Goal: Task Accomplishment & Management: Complete application form

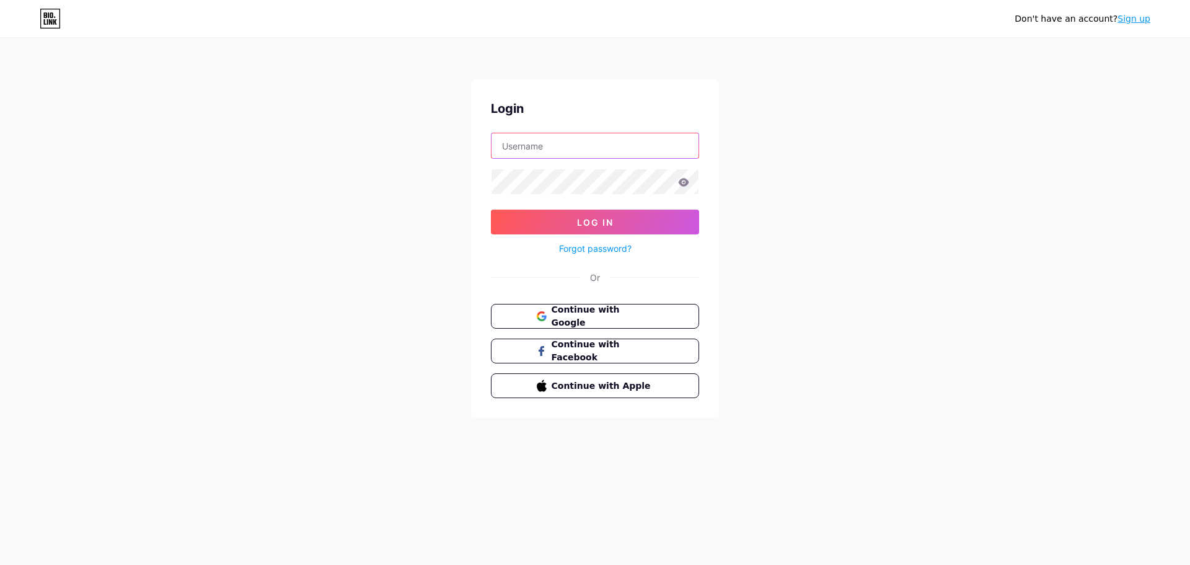
type input "[EMAIL_ADDRESS][DOMAIN_NAME]"
click at [1142, 22] on link "Sign up" at bounding box center [1134, 19] width 33 height 10
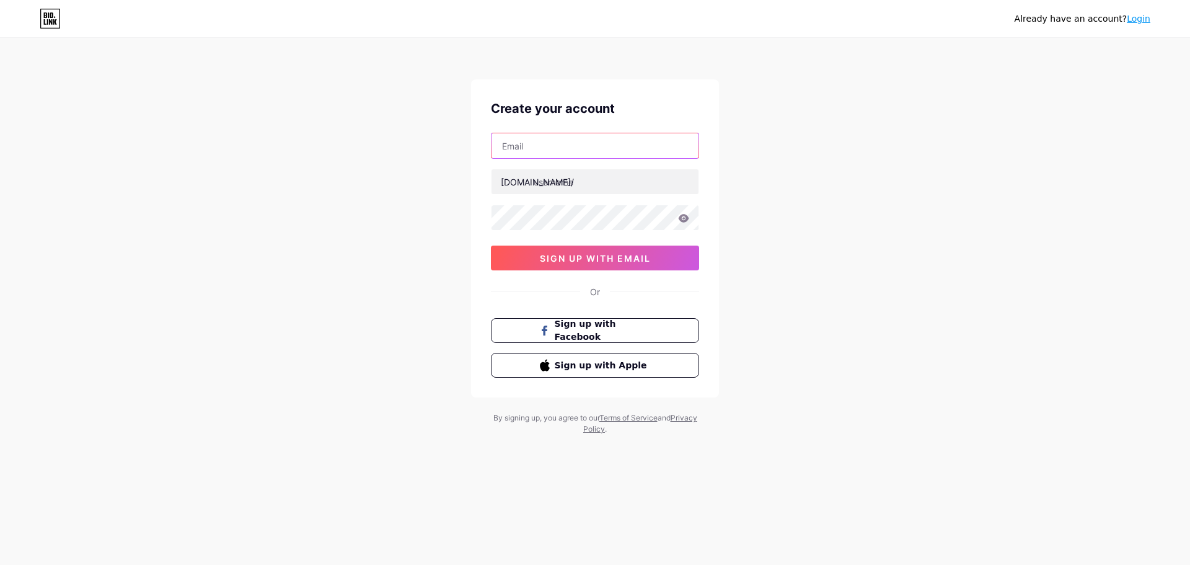
click at [566, 143] on input "text" at bounding box center [595, 145] width 207 height 25
type input "trampolineinstall@gmail.com"
click at [557, 174] on input "text" at bounding box center [595, 181] width 207 height 25
type input "trampolineinstall"
click at [686, 218] on icon at bounding box center [683, 218] width 11 height 9
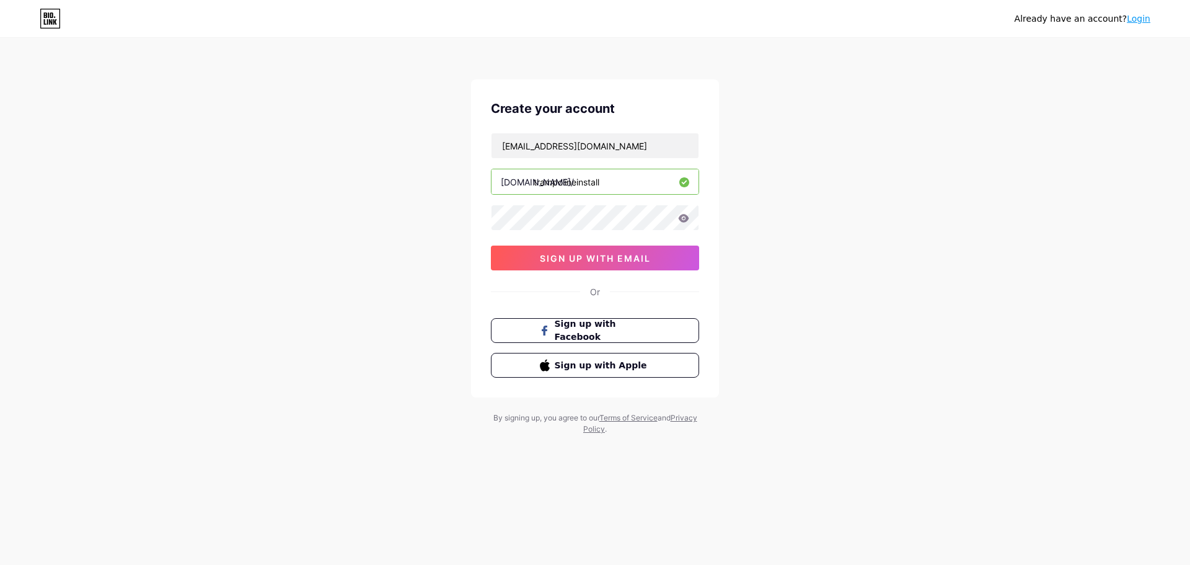
click at [686, 218] on icon at bounding box center [683, 218] width 11 height 9
click at [688, 220] on icon at bounding box center [684, 218] width 11 height 8
click at [683, 220] on icon at bounding box center [684, 218] width 11 height 8
click at [598, 260] on span "sign up with email" at bounding box center [595, 258] width 111 height 11
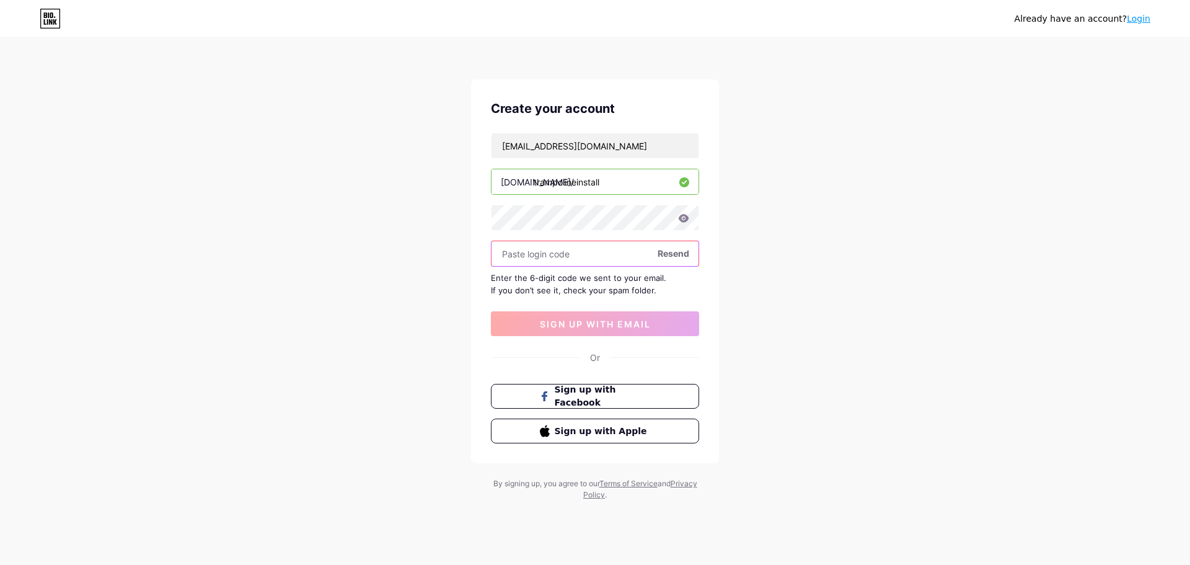
paste input "Leisure123!"
type input "Leisure123!"
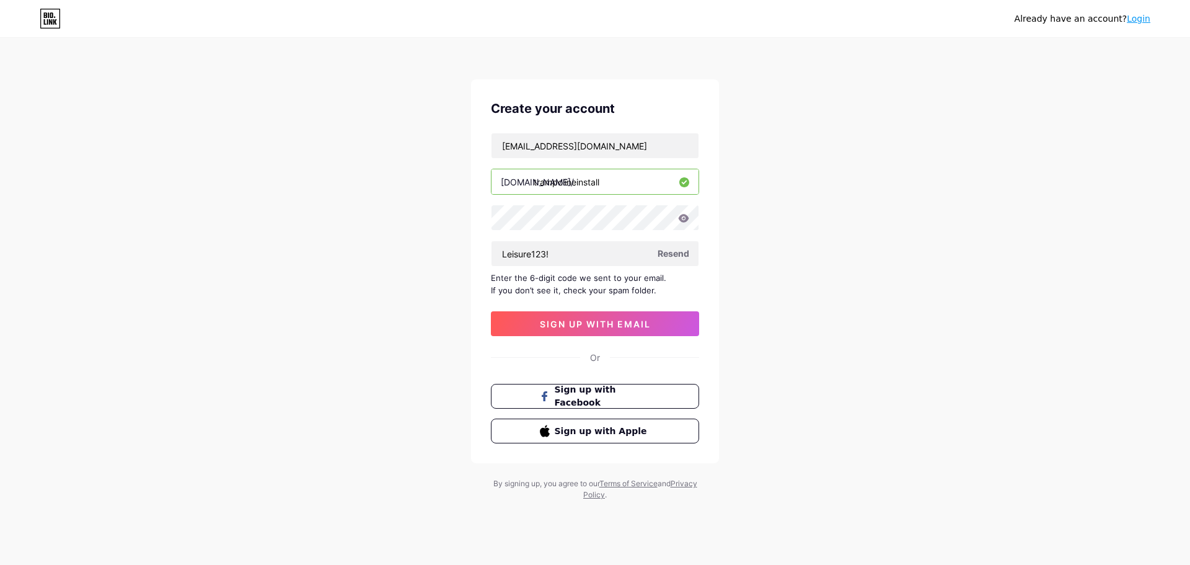
click at [593, 327] on span "sign up with email" at bounding box center [595, 324] width 111 height 11
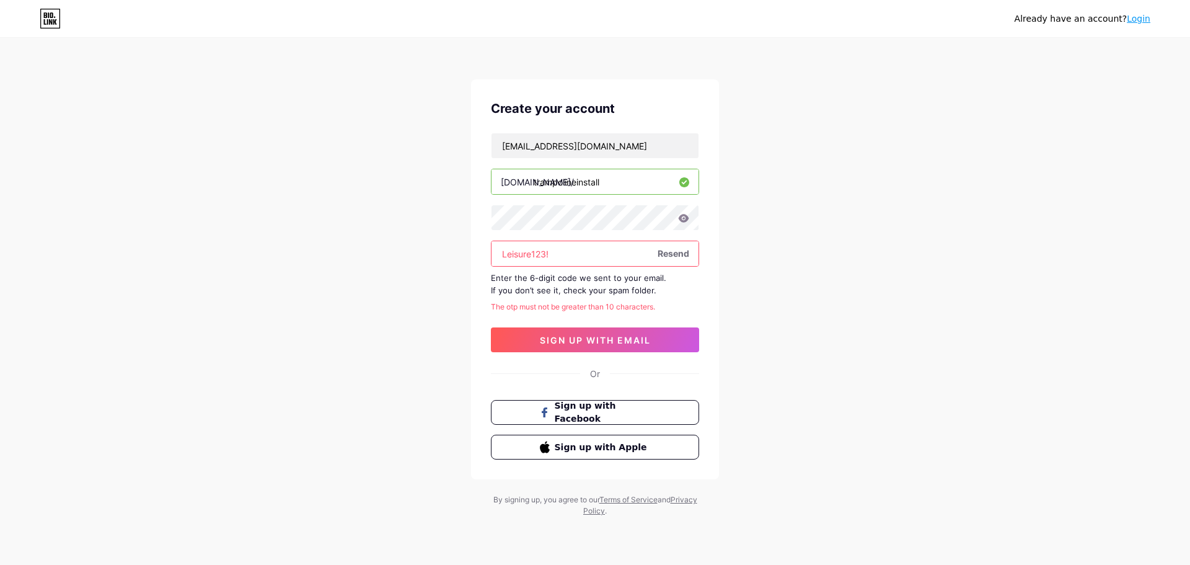
click at [564, 255] on input "Leisure123!" at bounding box center [595, 253] width 207 height 25
paste input "149149"
type input "149149"
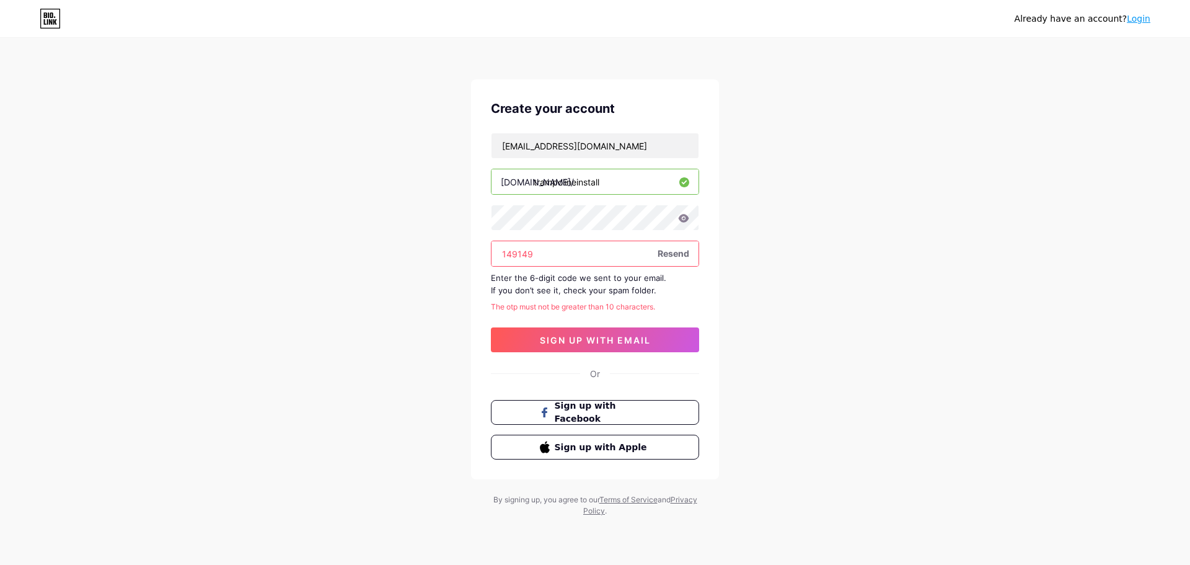
click at [594, 340] on span "sign up with email" at bounding box center [595, 340] width 111 height 11
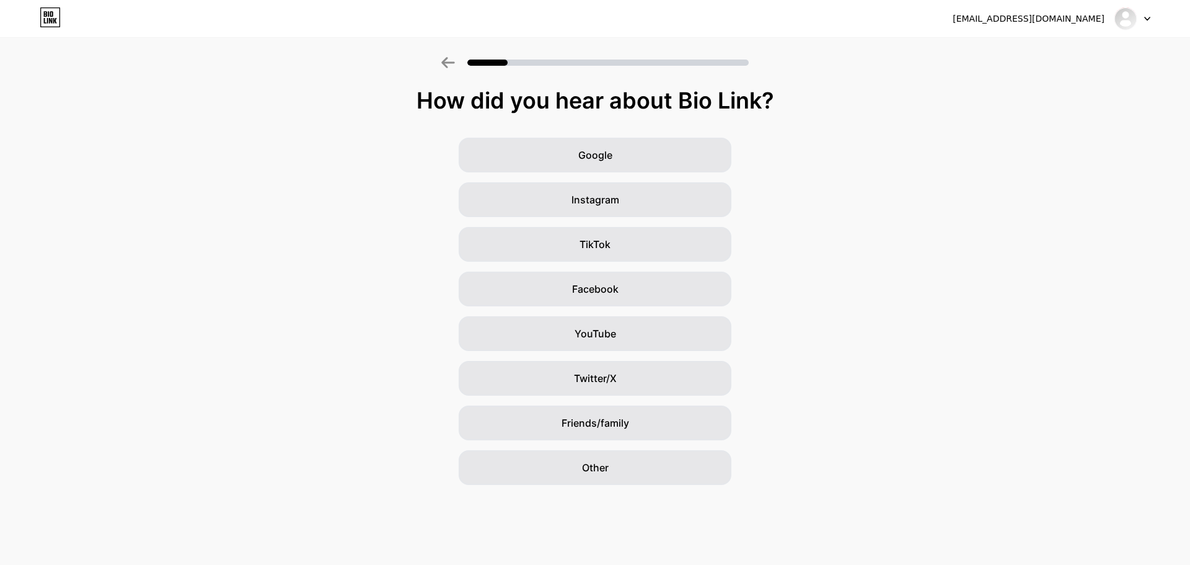
click at [653, 159] on div "Google" at bounding box center [595, 155] width 273 height 35
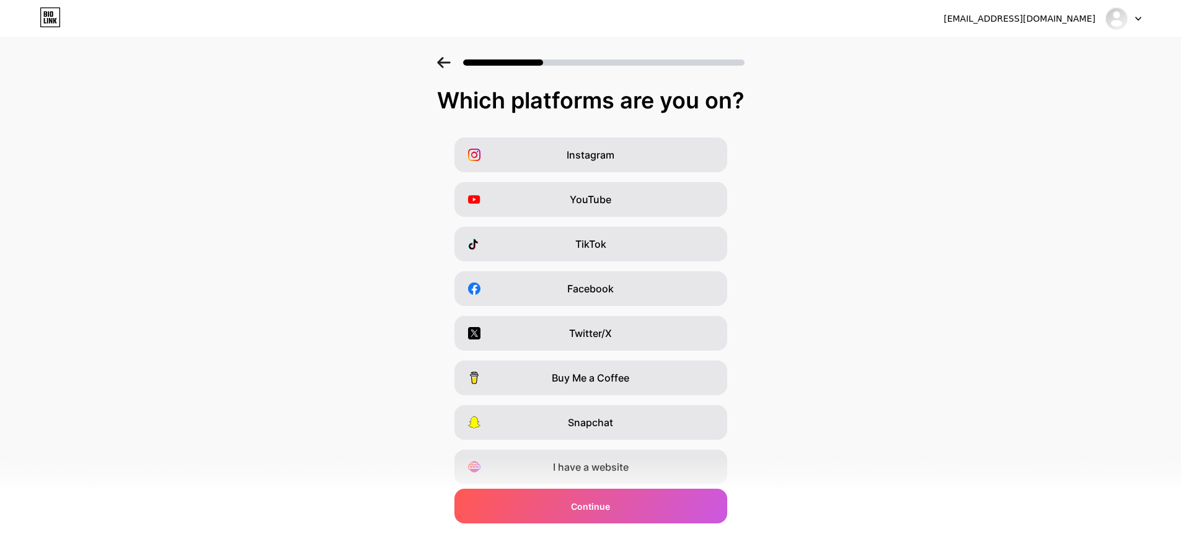
click at [710, 474] on div "I have a website" at bounding box center [590, 467] width 273 height 35
click at [663, 149] on div "Instagram" at bounding box center [590, 155] width 273 height 35
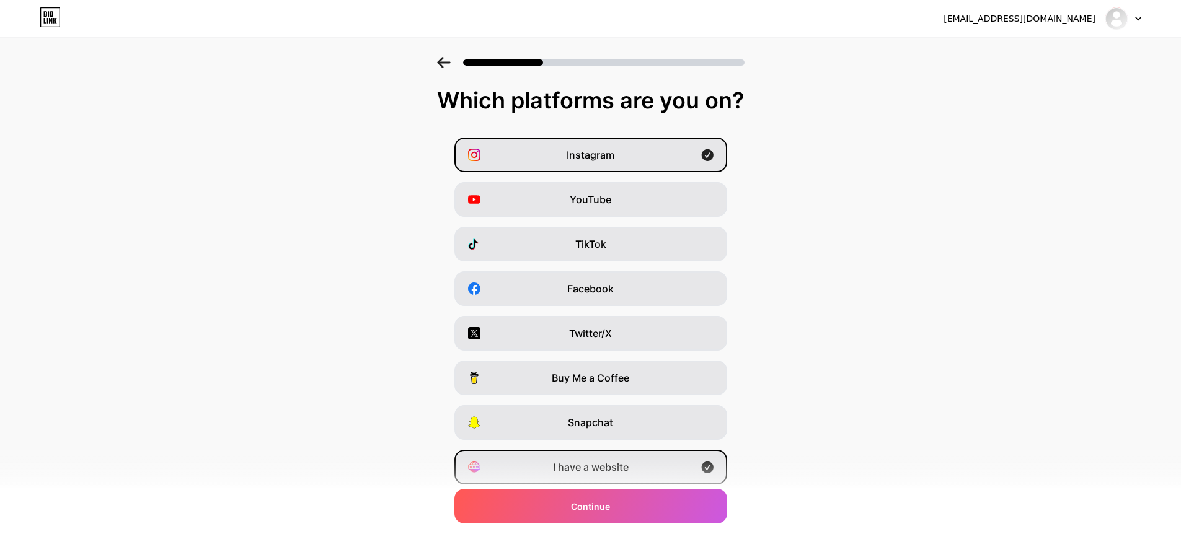
click at [692, 198] on div "YouTube" at bounding box center [590, 199] width 273 height 35
click at [691, 249] on div "TikTok" at bounding box center [590, 244] width 273 height 35
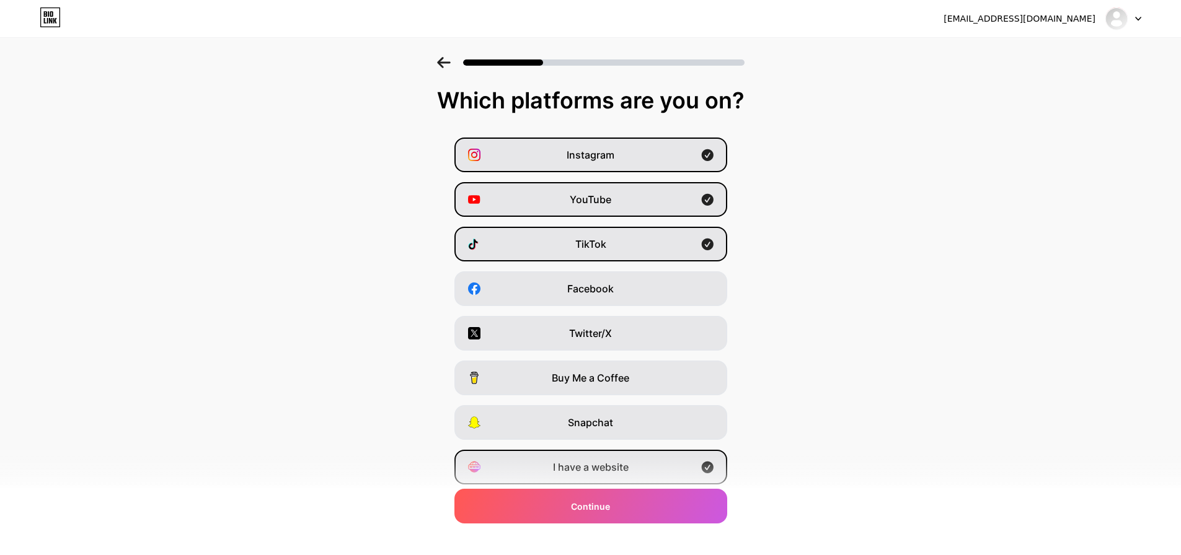
click at [691, 249] on div "TikTok" at bounding box center [590, 244] width 273 height 35
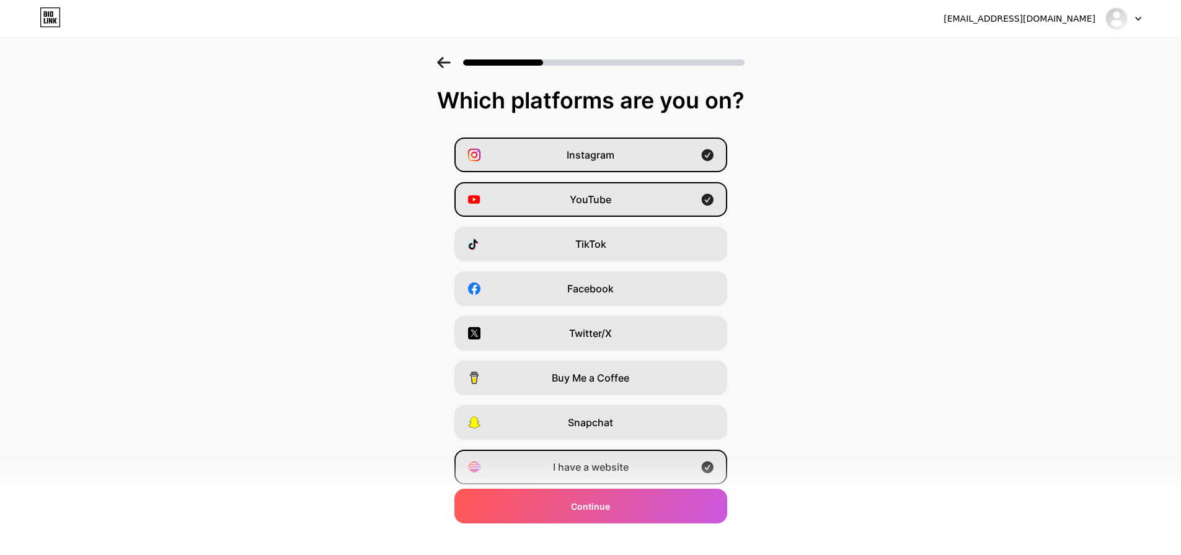
click at [696, 283] on div "Facebook" at bounding box center [590, 289] width 273 height 35
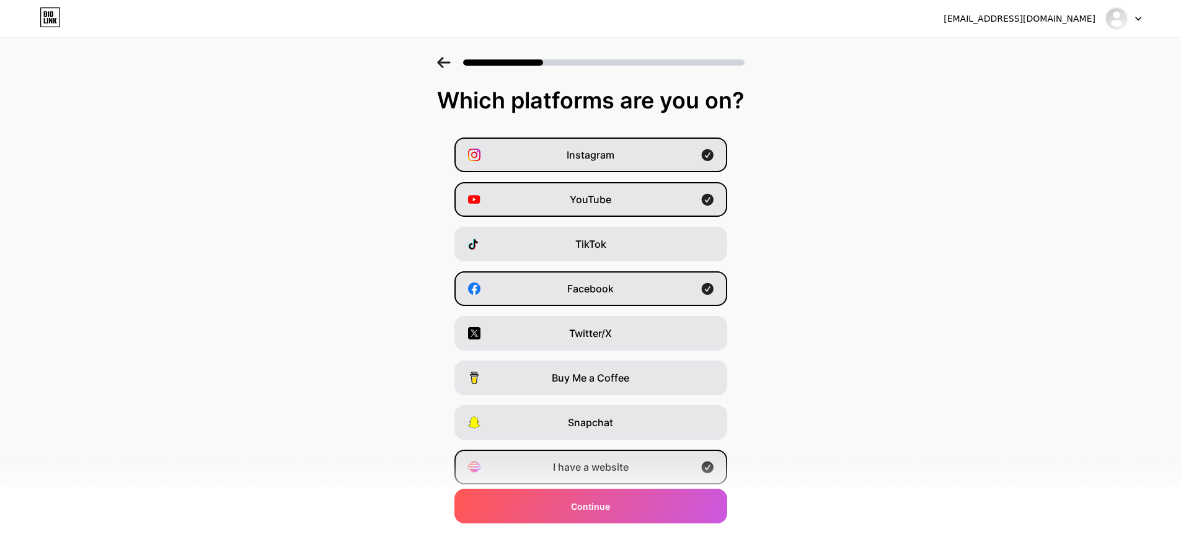
click at [720, 331] on div "Twitter/X" at bounding box center [590, 333] width 273 height 35
click at [632, 497] on div "Continue" at bounding box center [590, 506] width 273 height 35
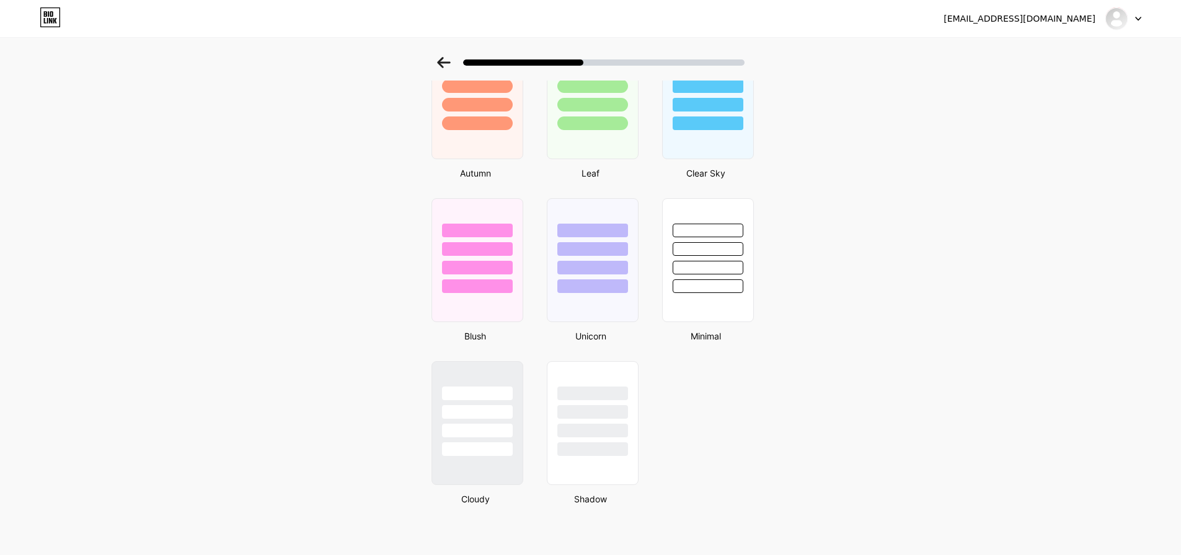
scroll to position [749, 0]
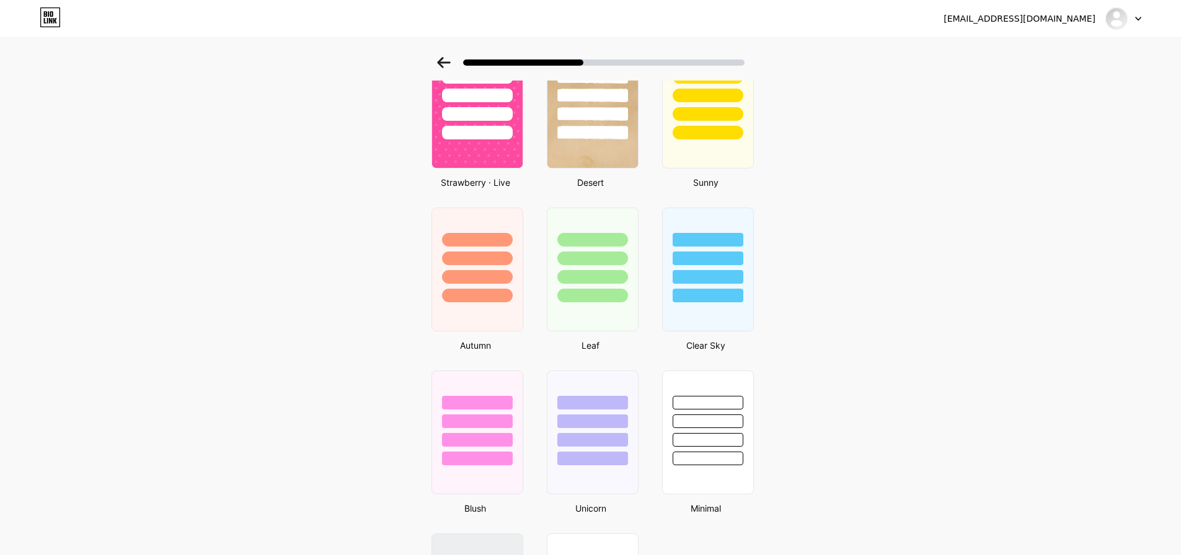
click at [702, 259] on div at bounding box center [708, 259] width 71 height 14
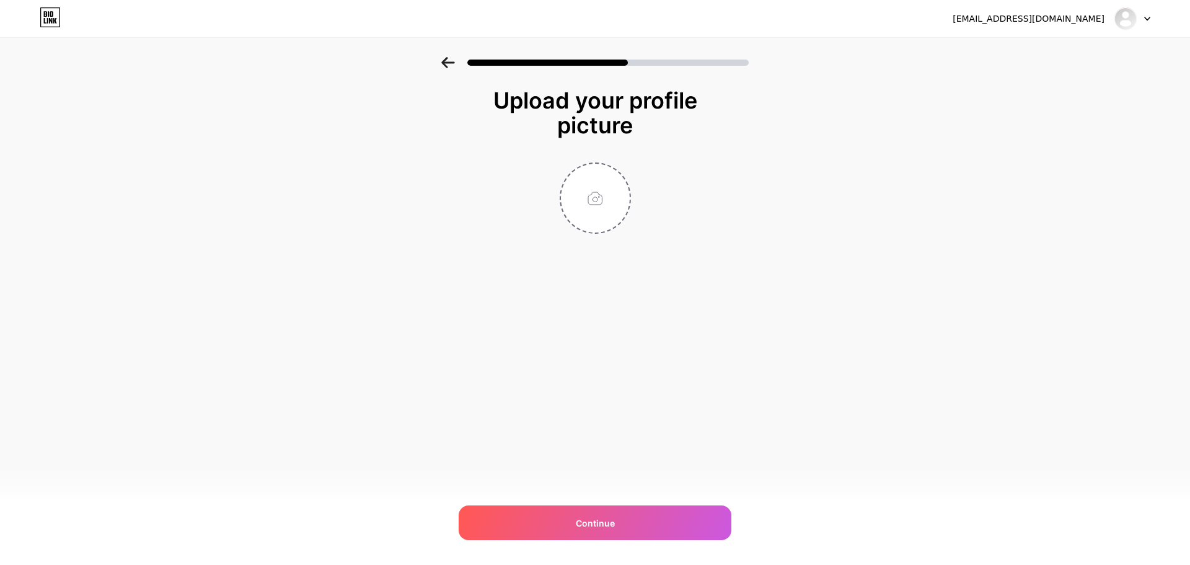
click at [585, 198] on input "file" at bounding box center [595, 198] width 69 height 69
type input "C:\fakepath\TRAMPOLINE LOGO.jpg"
click at [607, 529] on div "Continue" at bounding box center [595, 522] width 273 height 35
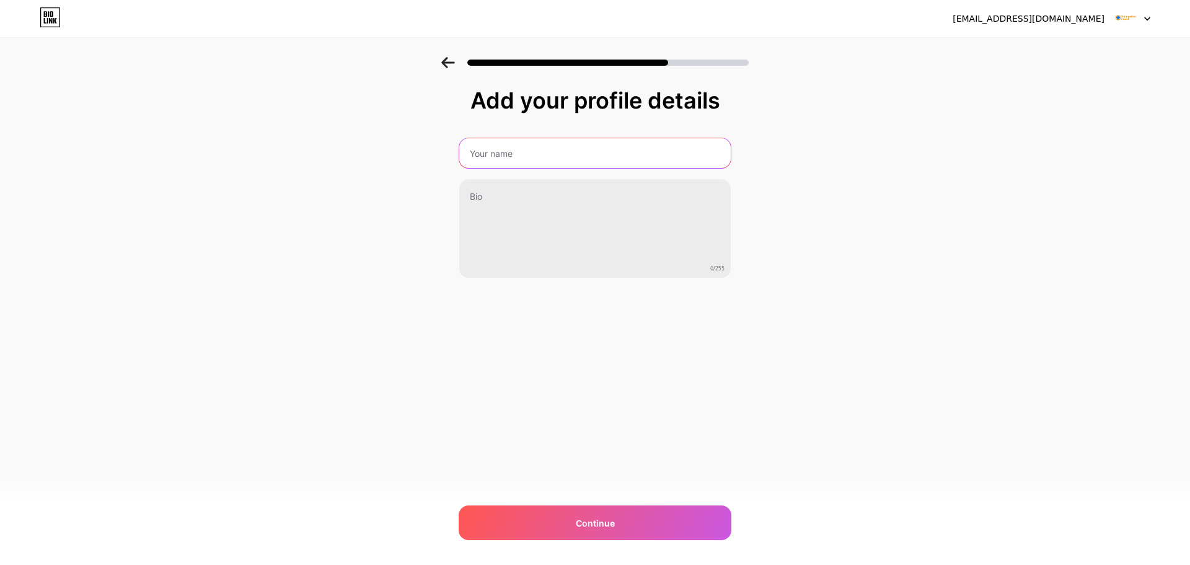
click at [610, 154] on input "text" at bounding box center [595, 153] width 272 height 30
type input "Trampoline Install"
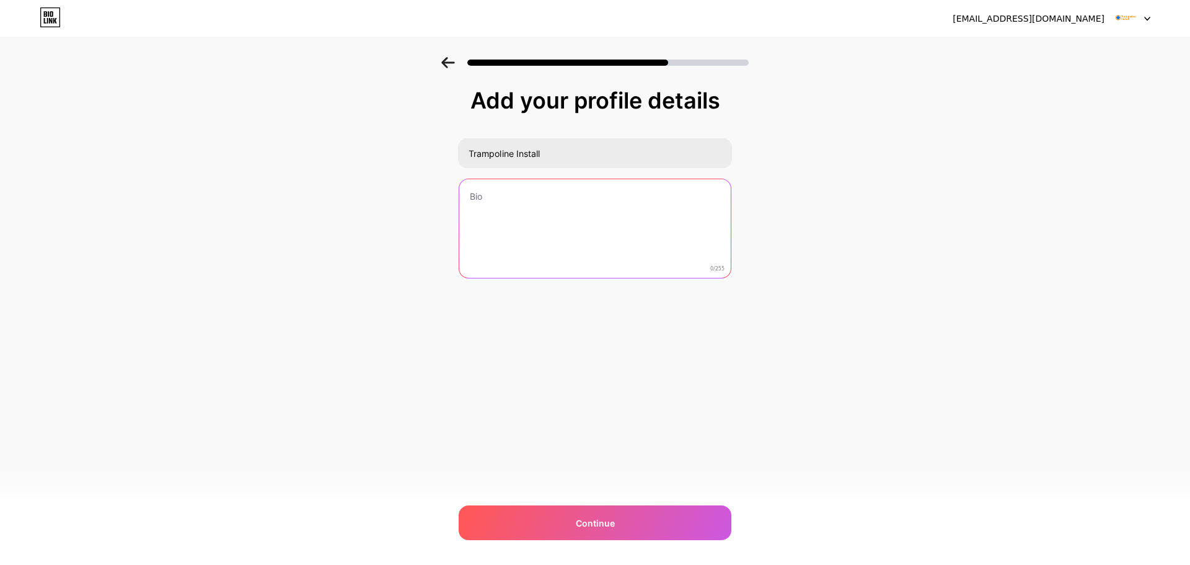
click at [516, 207] on textarea at bounding box center [595, 229] width 272 height 100
paste textarea "TrampolineInstall.com is a specialized service provider offering professional t…"
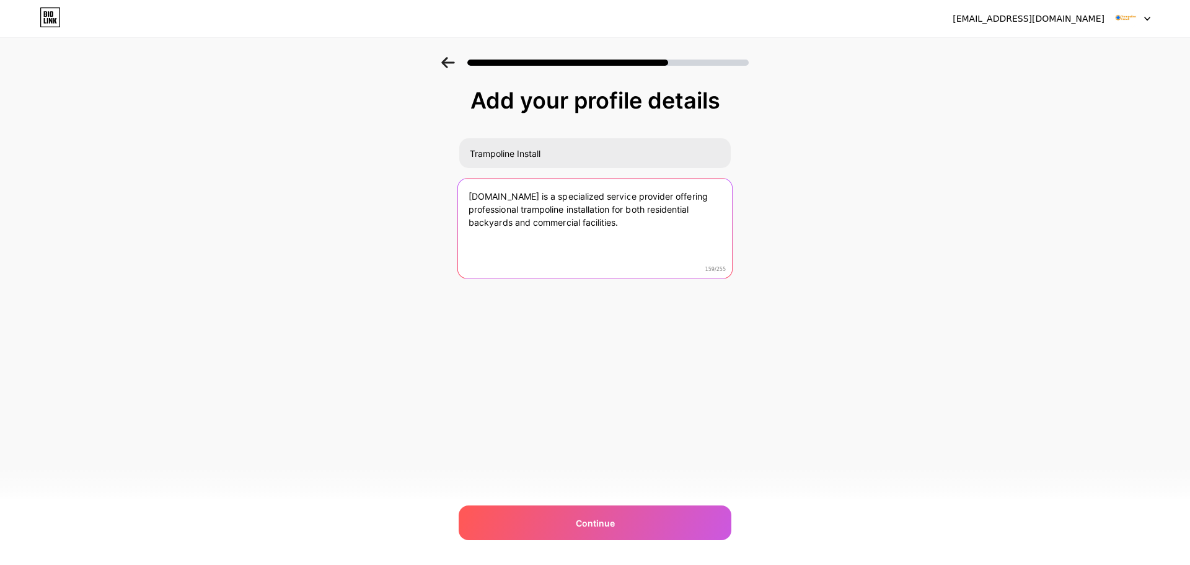
type textarea "TrampolineInstall.com is a specialized service provider offering professional t…"
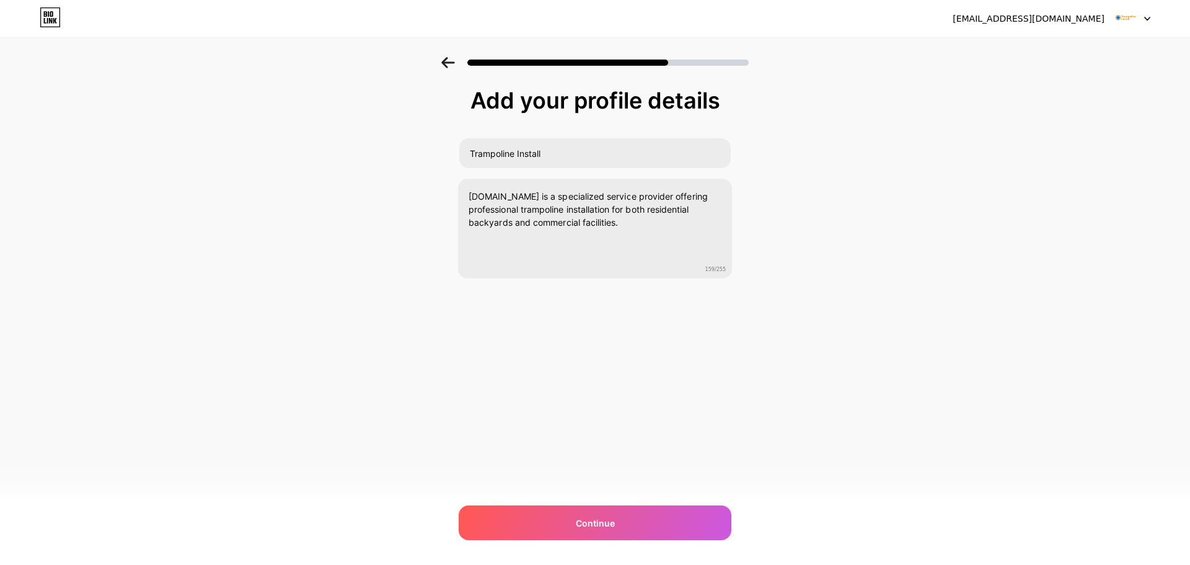
click at [560, 510] on div "Continue" at bounding box center [595, 522] width 273 height 35
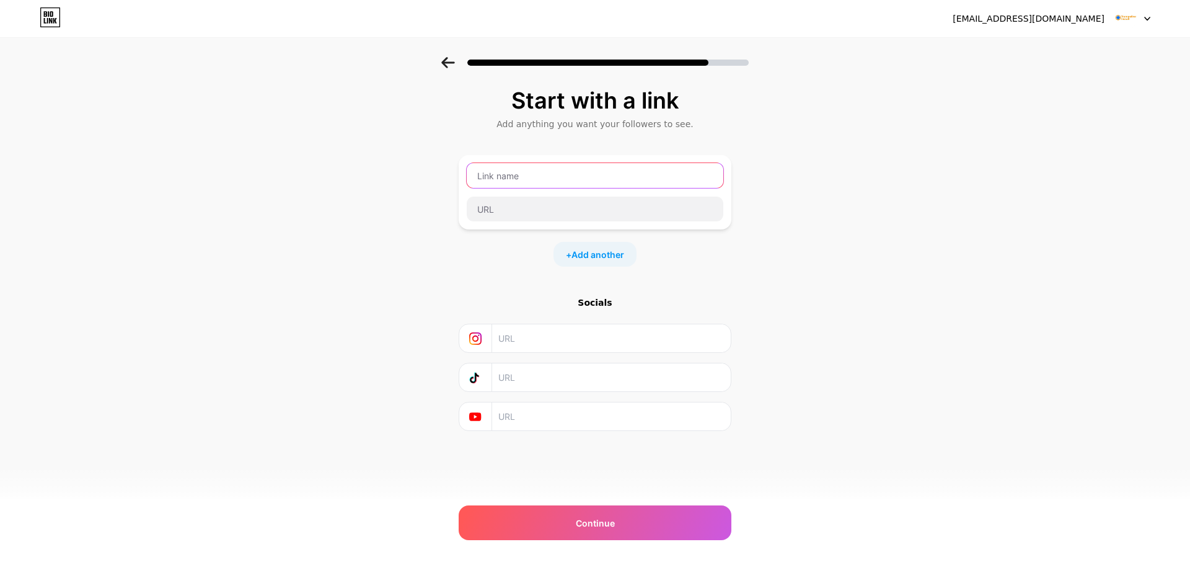
click at [528, 182] on input "text" at bounding box center [595, 175] width 257 height 25
type input "Trampoline Install"
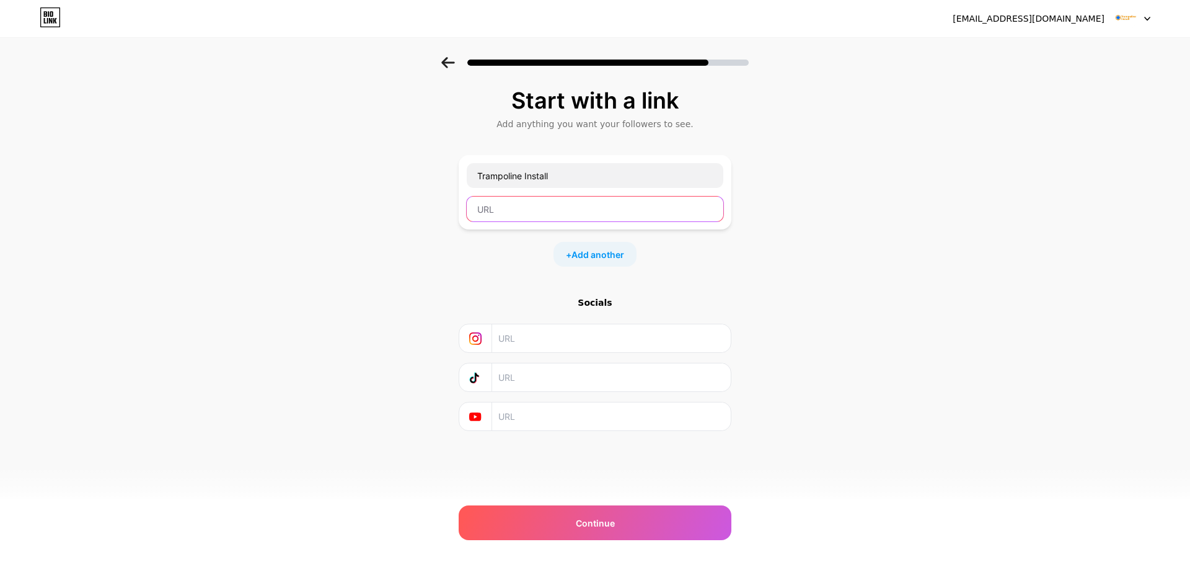
click at [506, 213] on input "text" at bounding box center [595, 209] width 257 height 25
paste input "https://www.trampolineinstall.com/"
type input "https://www.trampolineinstall.com/"
click at [589, 252] on span "Add another" at bounding box center [598, 254] width 53 height 13
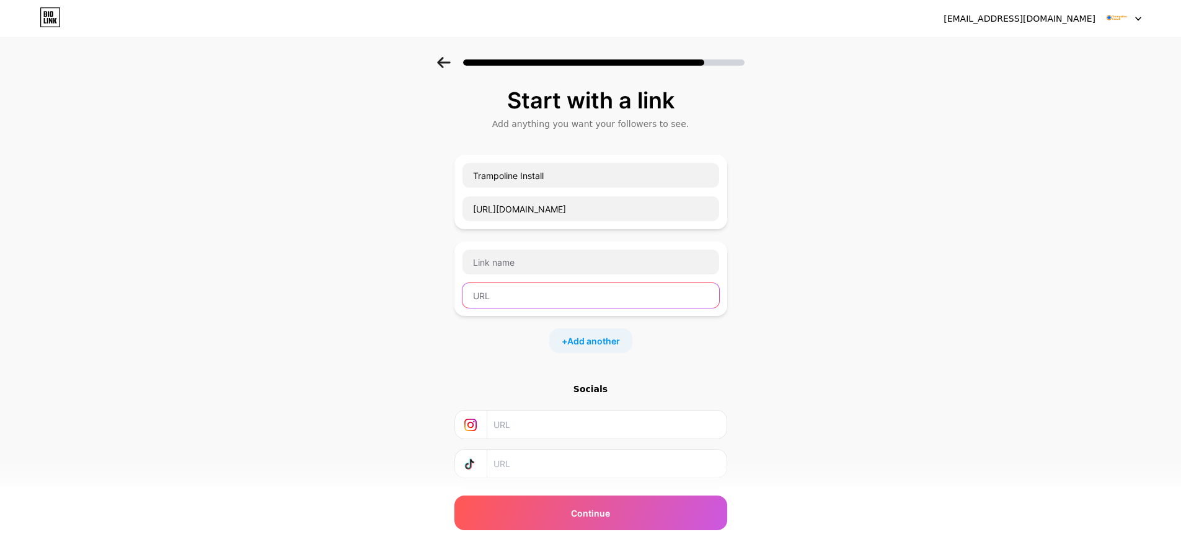
click at [516, 294] on input "text" at bounding box center [590, 295] width 257 height 25
paste input "https://www.trampolineinstall.com/services/all-services"
type input "https://www.trampolineinstall.com/services/all-services"
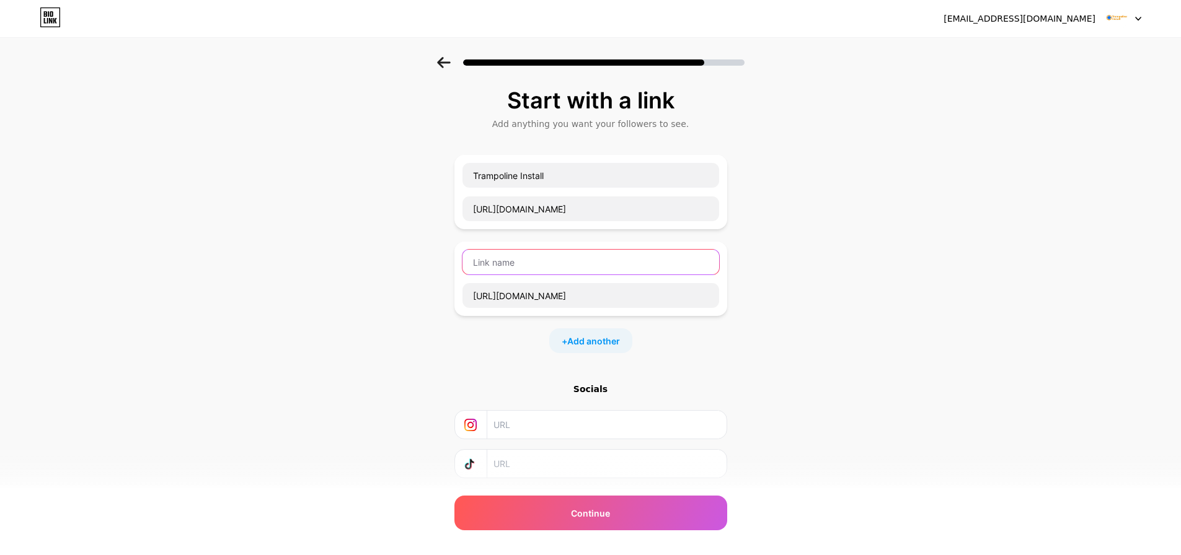
click at [493, 262] on input "text" at bounding box center [590, 262] width 257 height 25
type input "Services"
click at [497, 412] on div at bounding box center [590, 425] width 257 height 28
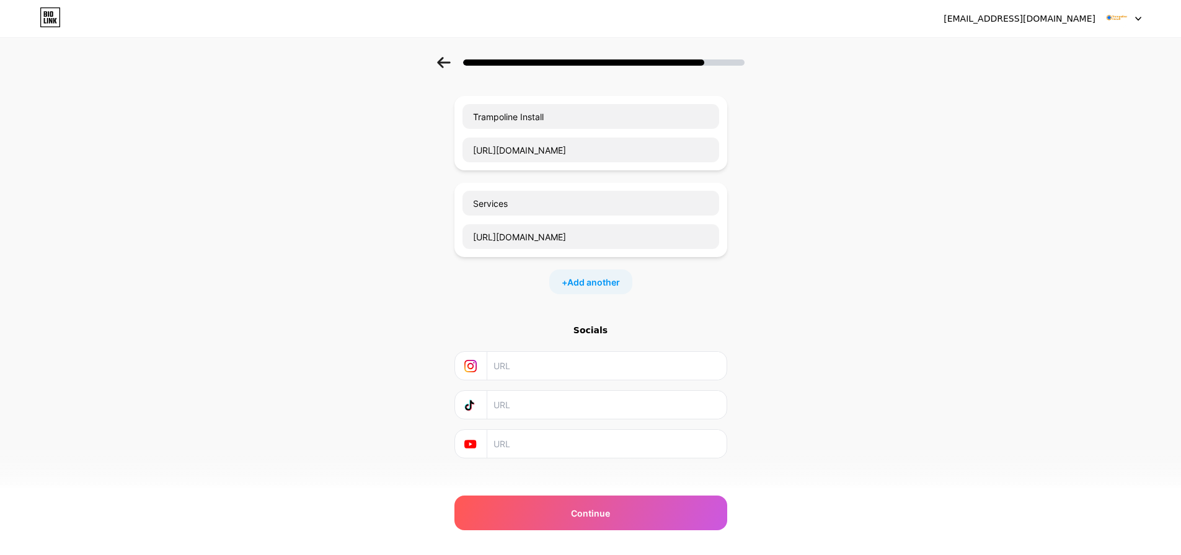
scroll to position [74, 0]
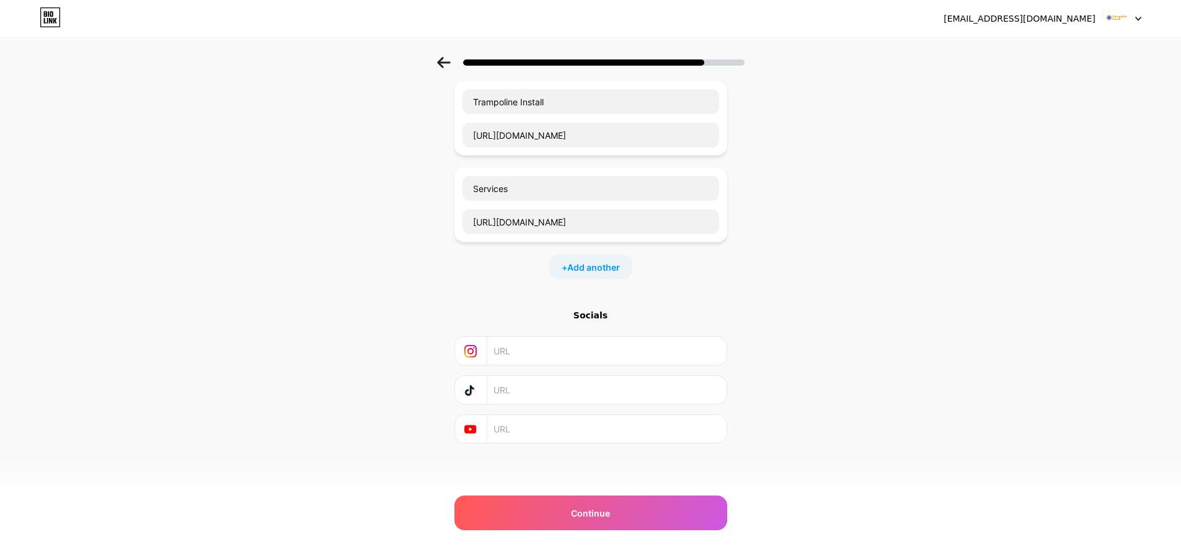
paste input "https://www.instagram.com/trampolineinstall/"
type input "https://www.instagram.com/trampolineinstall/"
click at [537, 433] on input "text" at bounding box center [605, 429] width 225 height 28
paste input "https://www.youtube.com/@TrampolineInstall"
type input "https://www.youtube.com/@TrampolineInstall"
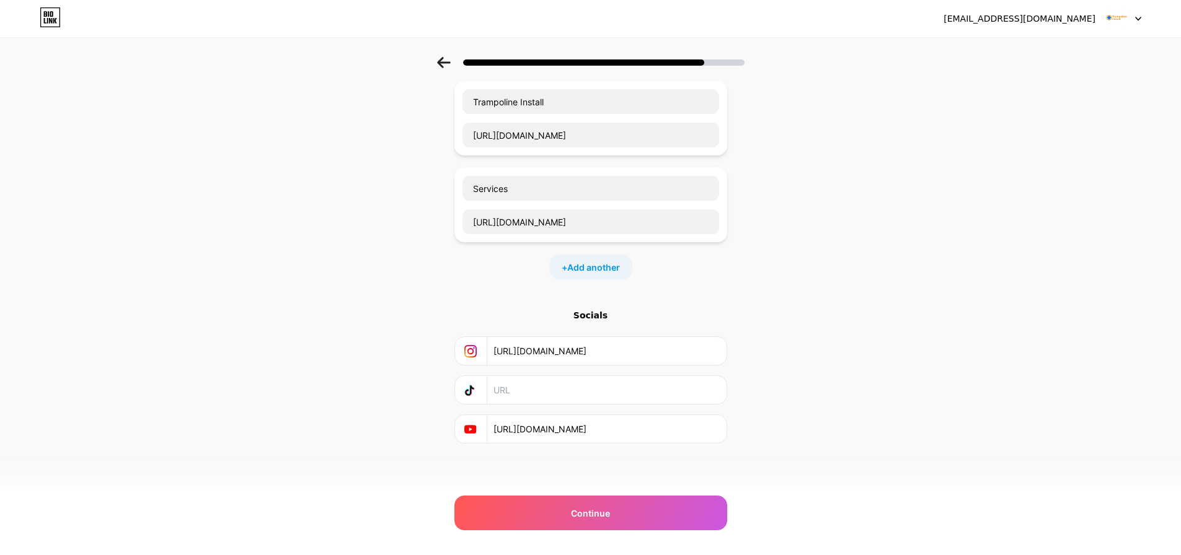
click at [548, 505] on div "Continue" at bounding box center [590, 513] width 273 height 35
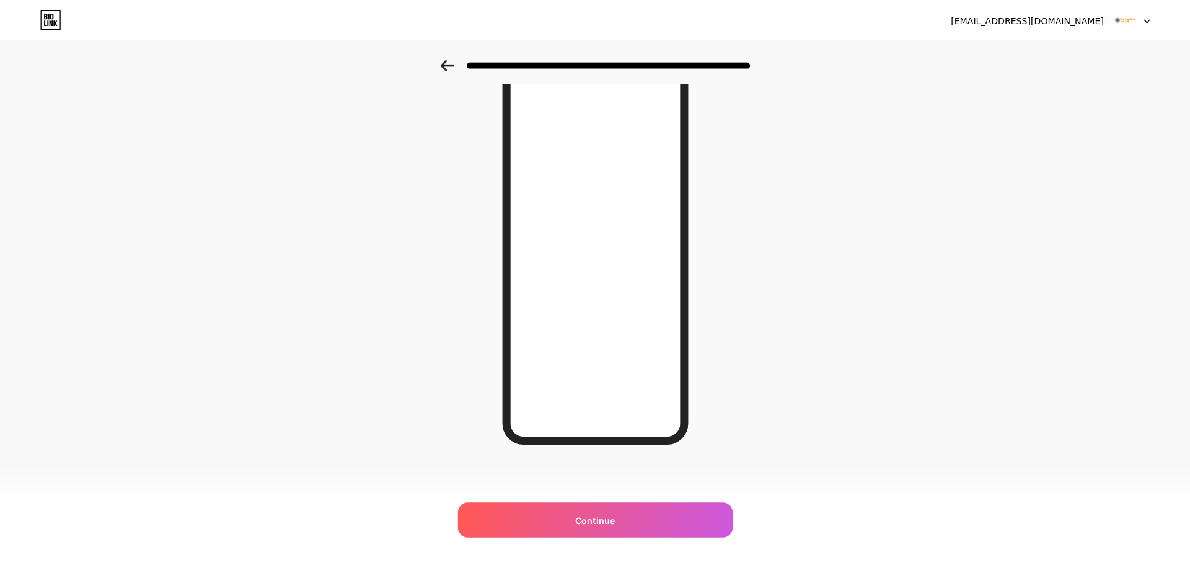
scroll to position [0, 0]
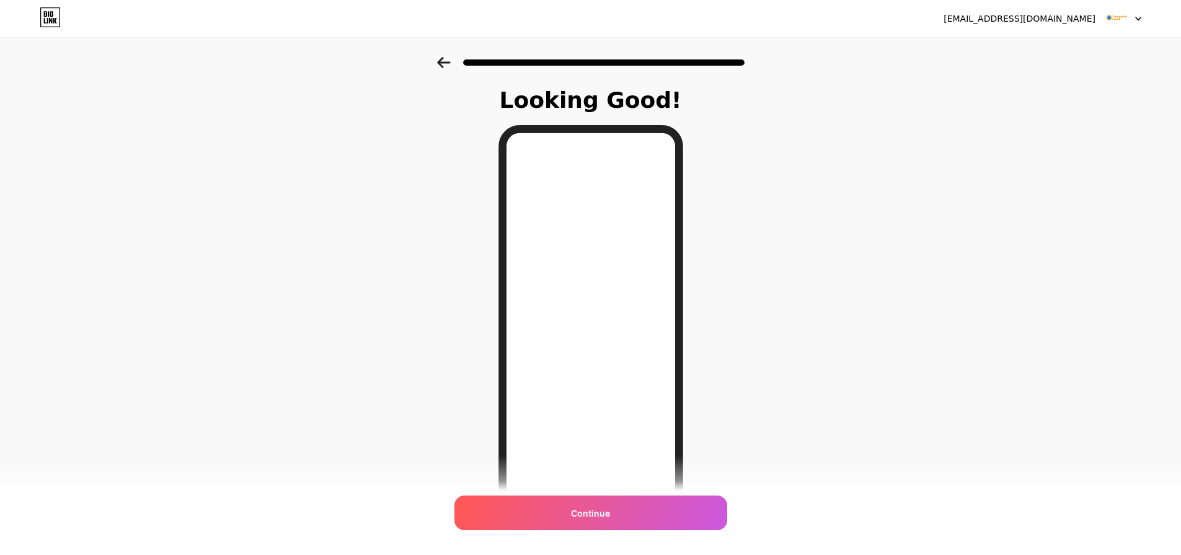
click at [598, 522] on div "Continue" at bounding box center [590, 513] width 273 height 35
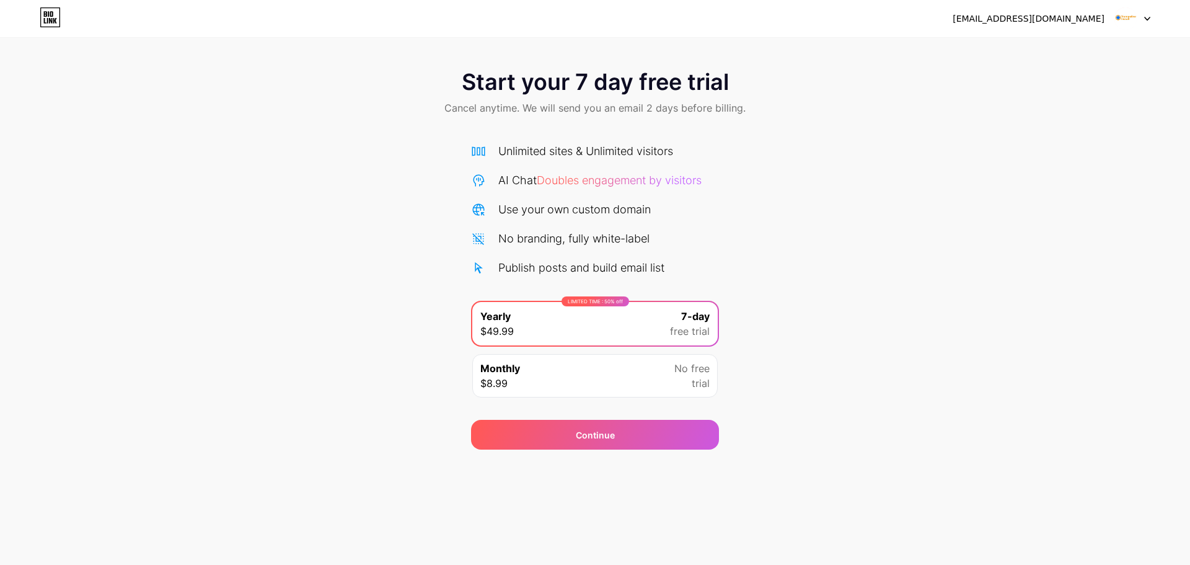
click at [1110, 3] on div "trampolineinstall@gmail.com Logout" at bounding box center [595, 18] width 1190 height 37
click at [1125, 16] on img at bounding box center [1126, 19] width 24 height 24
click at [1027, 17] on div "trampolineinstall@gmail.com" at bounding box center [1029, 18] width 152 height 13
drag, startPoint x: 1027, startPoint y: 17, endPoint x: 1025, endPoint y: 24, distance: 7.8
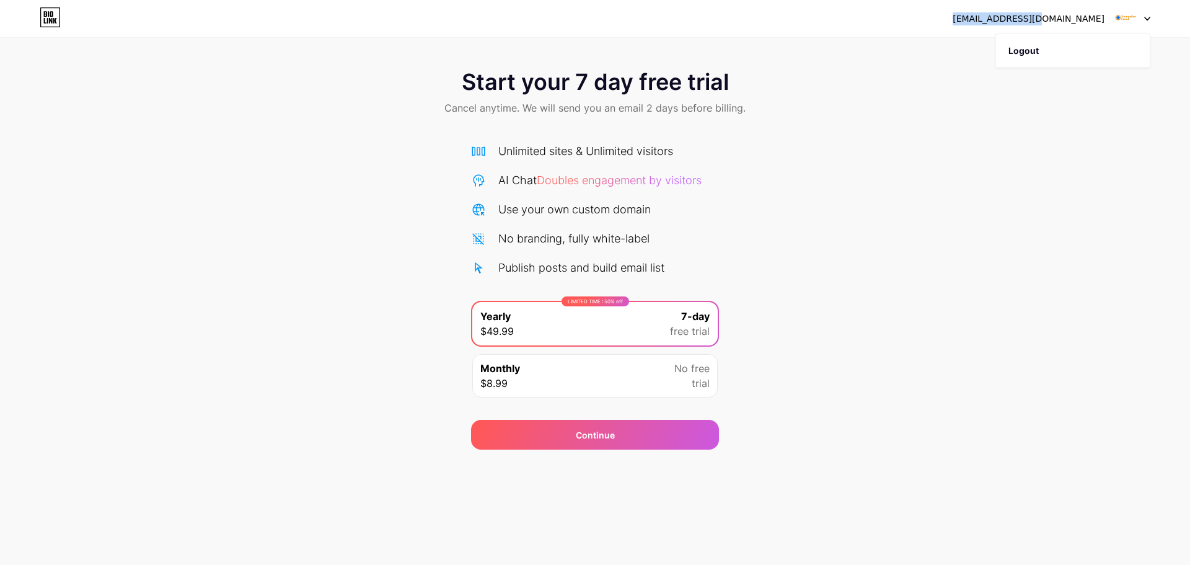
click at [1025, 18] on div "trampolineinstall@gmail.com" at bounding box center [1029, 18] width 152 height 13
click at [645, 504] on div "trampolineinstall@gmail.com Logout Link Copied Start your 7 day free trial Canc…" at bounding box center [595, 282] width 1190 height 565
click at [47, 18] on icon at bounding box center [50, 17] width 21 height 20
click at [1088, 20] on div "trampolineinstall@gmail.com" at bounding box center [1029, 18] width 152 height 13
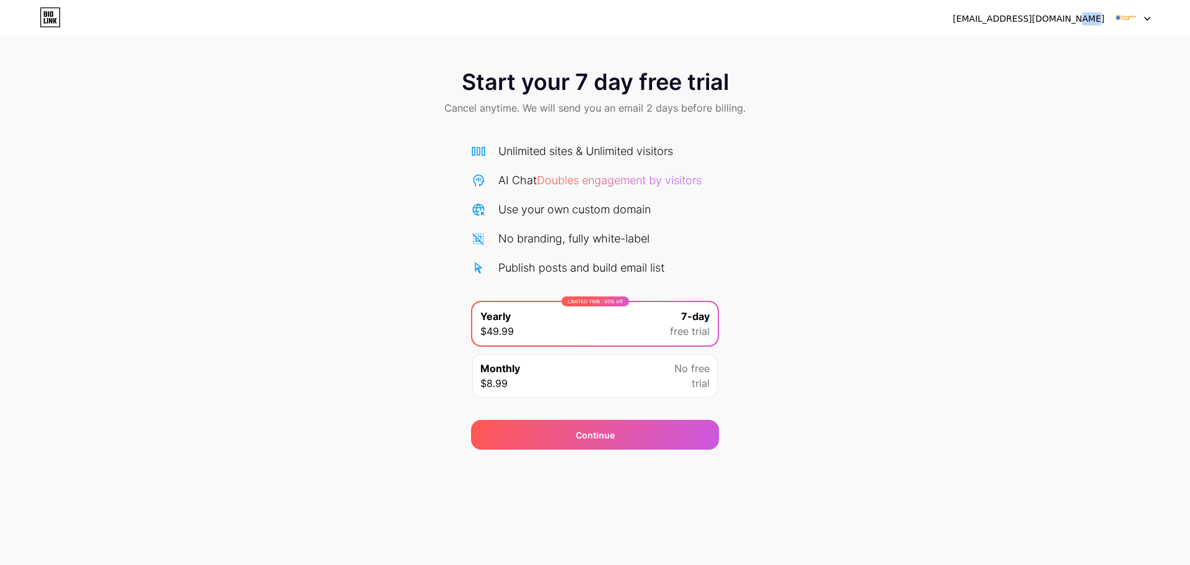
click at [1125, 18] on img at bounding box center [1126, 19] width 24 height 24
click at [1125, 19] on img at bounding box center [1126, 19] width 24 height 24
click at [1122, 26] on img at bounding box center [1126, 19] width 24 height 24
click at [1143, 81] on div "trampolineinstall@gmail.com Logout Link Copied Start your 7 day free trial Canc…" at bounding box center [595, 224] width 1190 height 449
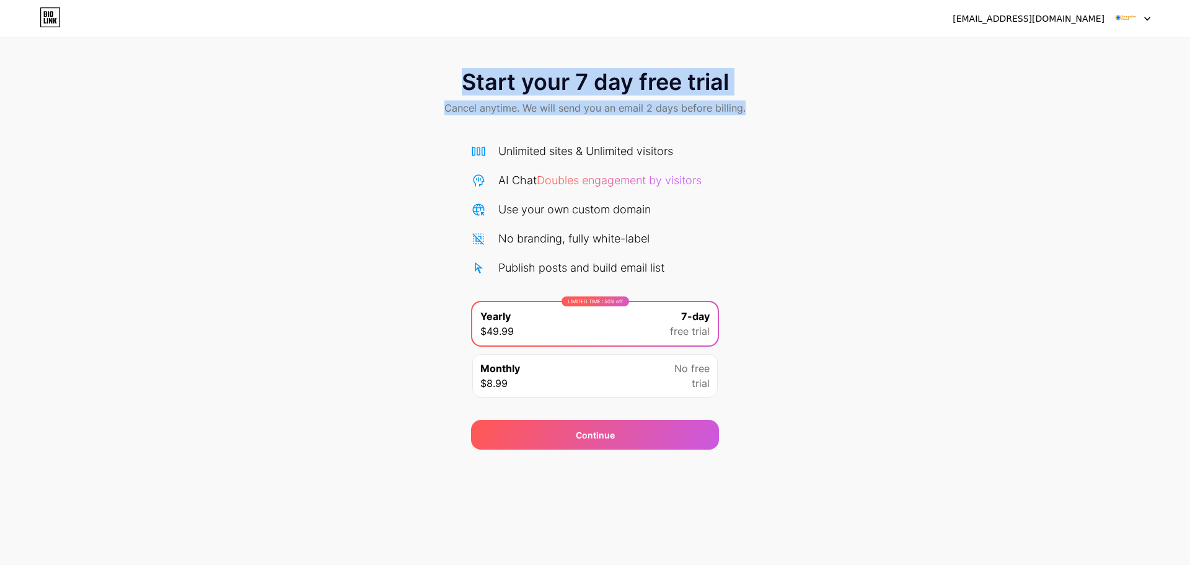
click at [805, 178] on div "Start your 7 day free trial Cancel anytime. We will send you an email 2 days be…" at bounding box center [595, 253] width 1190 height 392
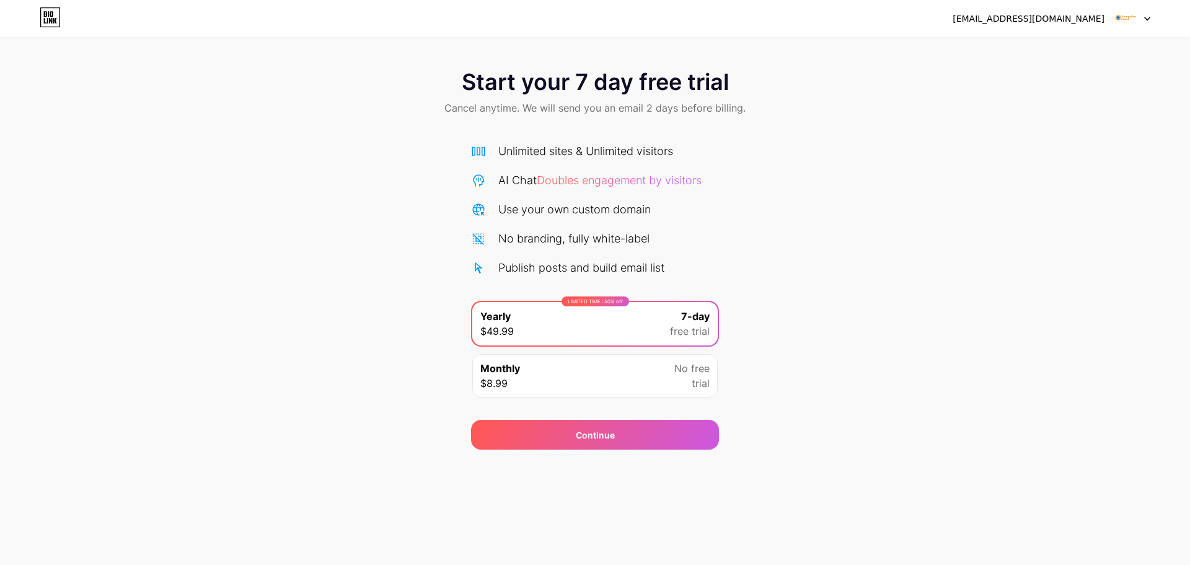
click at [856, 172] on div "Start your 7 day free trial Cancel anytime. We will send you an email 2 days be…" at bounding box center [595, 253] width 1190 height 392
click at [596, 378] on div "Monthly $8.99 No free trial" at bounding box center [595, 375] width 246 height 43
click at [581, 435] on div "Continue" at bounding box center [595, 434] width 39 height 13
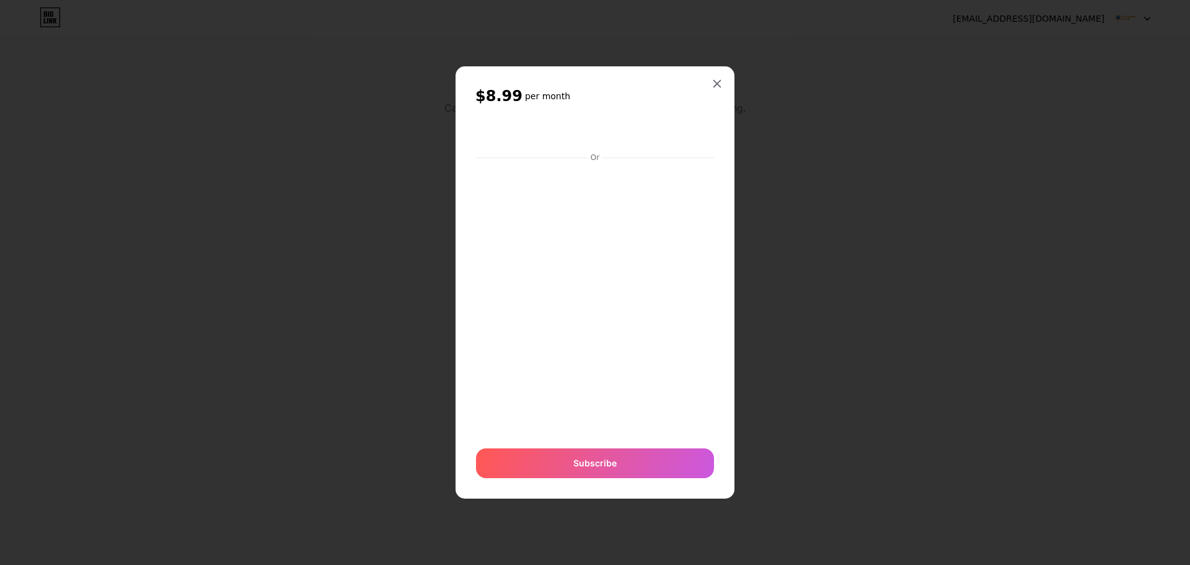
click at [719, 81] on icon at bounding box center [717, 84] width 10 height 10
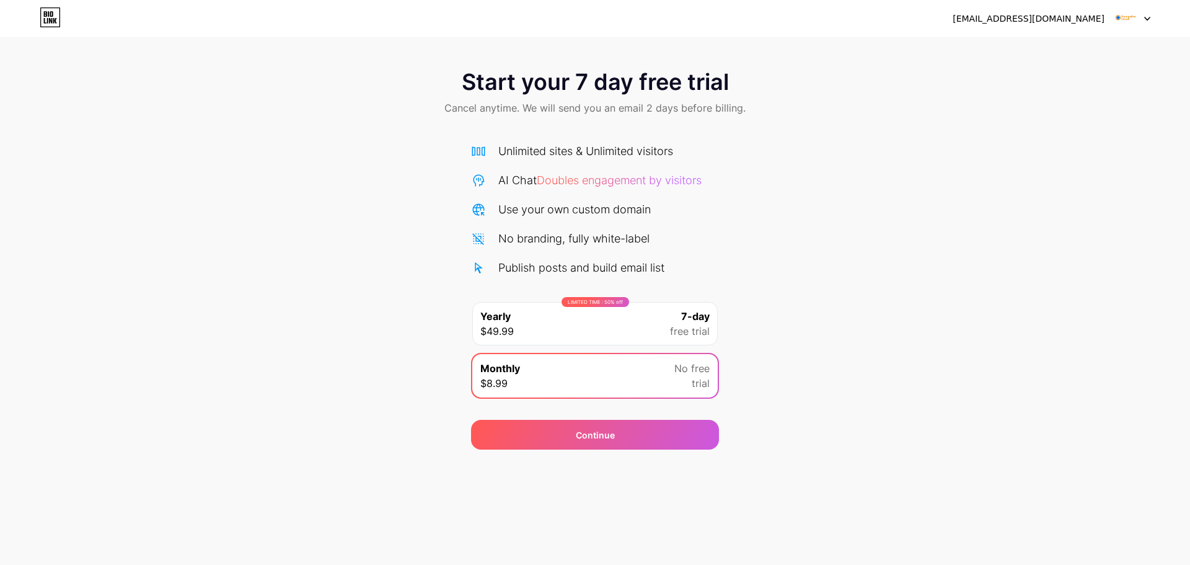
click at [1141, 22] on div at bounding box center [1133, 18] width 36 height 22
click at [1055, 58] on li "Logout" at bounding box center [1073, 50] width 154 height 33
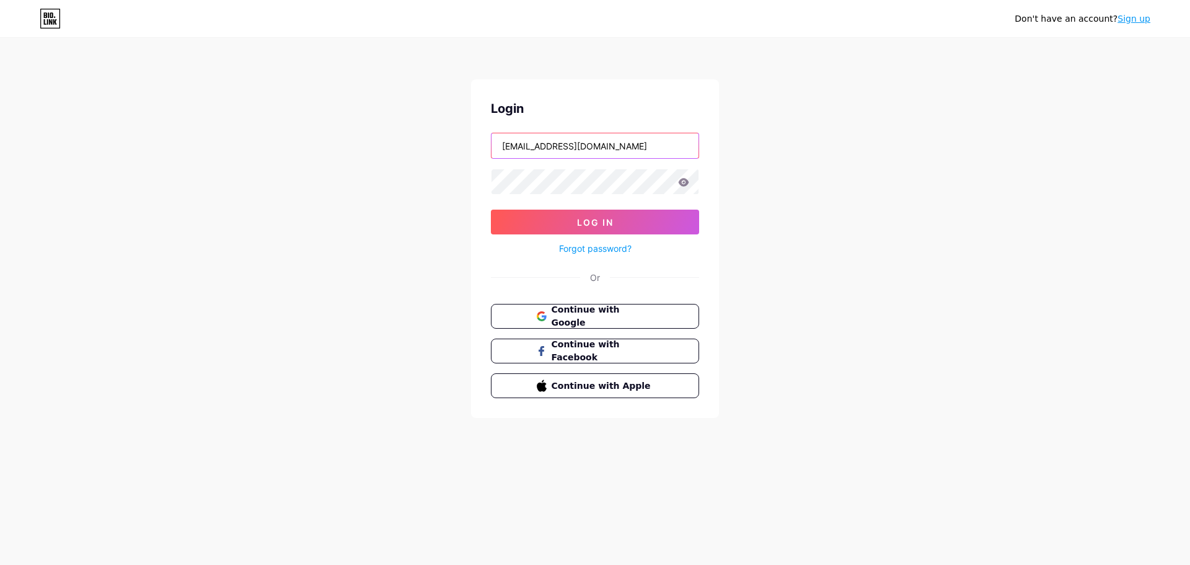
click at [613, 146] on input "allproassemble0@gmail.com" at bounding box center [595, 145] width 207 height 25
type input "trampolineinstall@gmail.com"
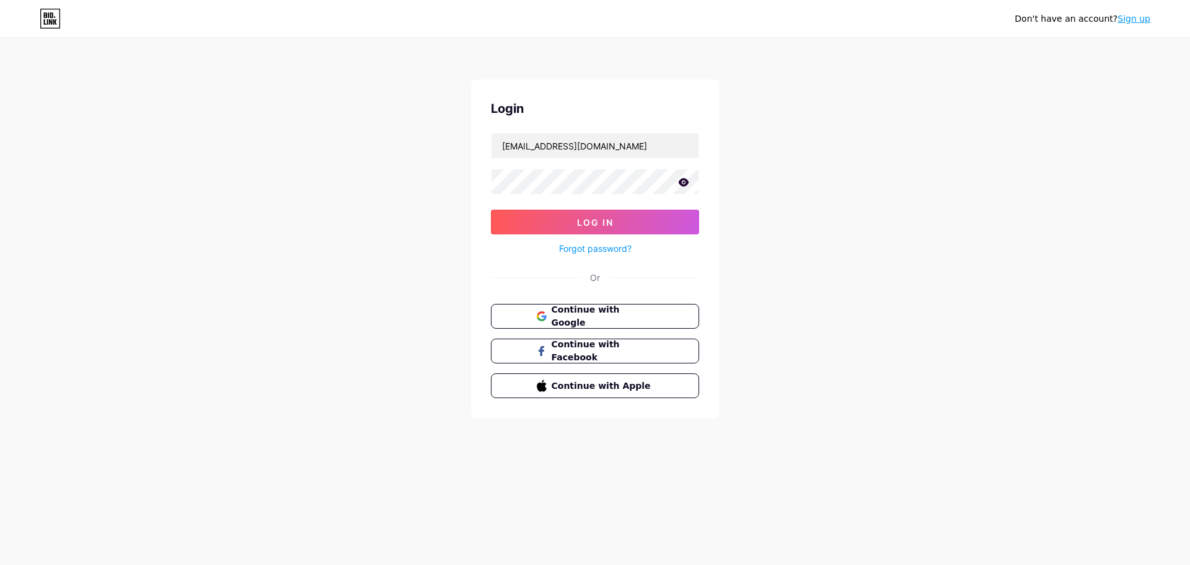
click at [682, 180] on icon at bounding box center [684, 182] width 11 height 8
click at [617, 219] on button "Log In" at bounding box center [595, 222] width 208 height 25
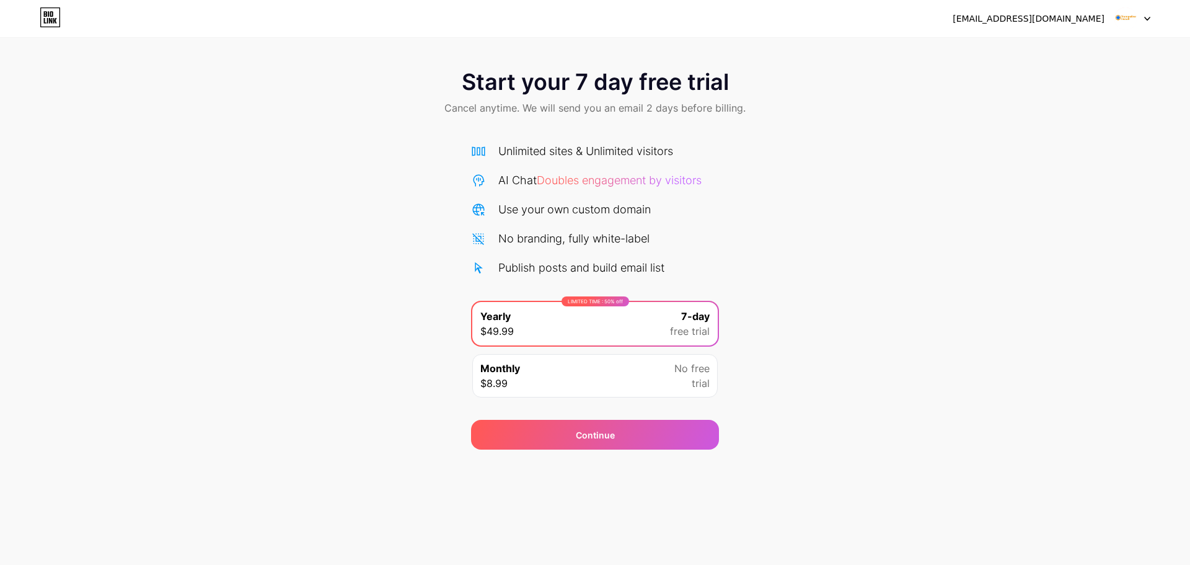
click at [544, 431] on div "Continue" at bounding box center [595, 435] width 248 height 30
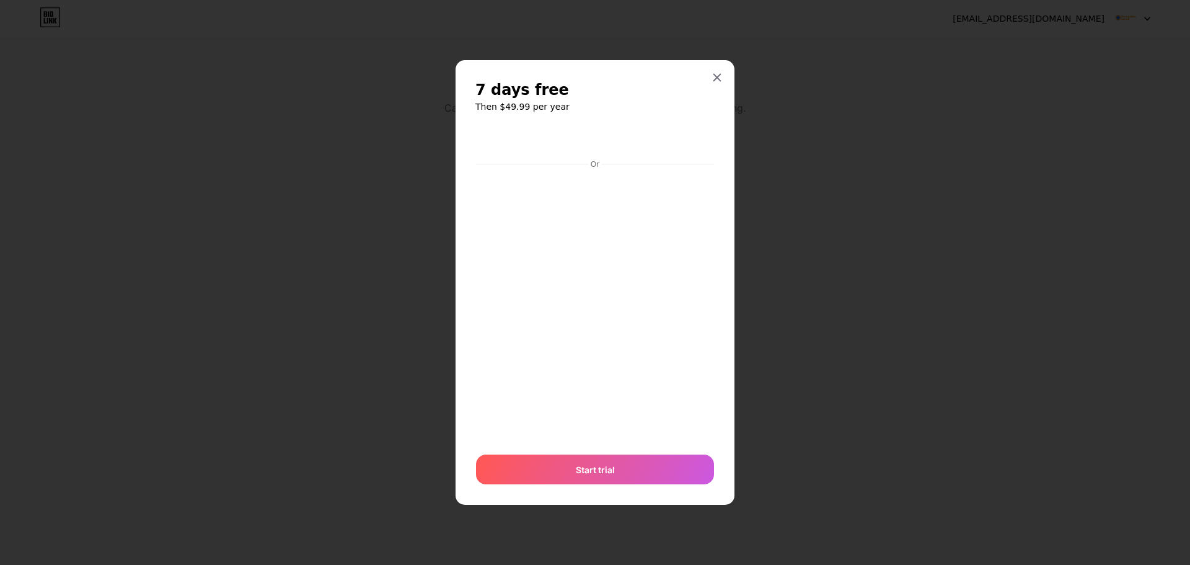
click at [716, 69] on div at bounding box center [717, 77] width 22 height 22
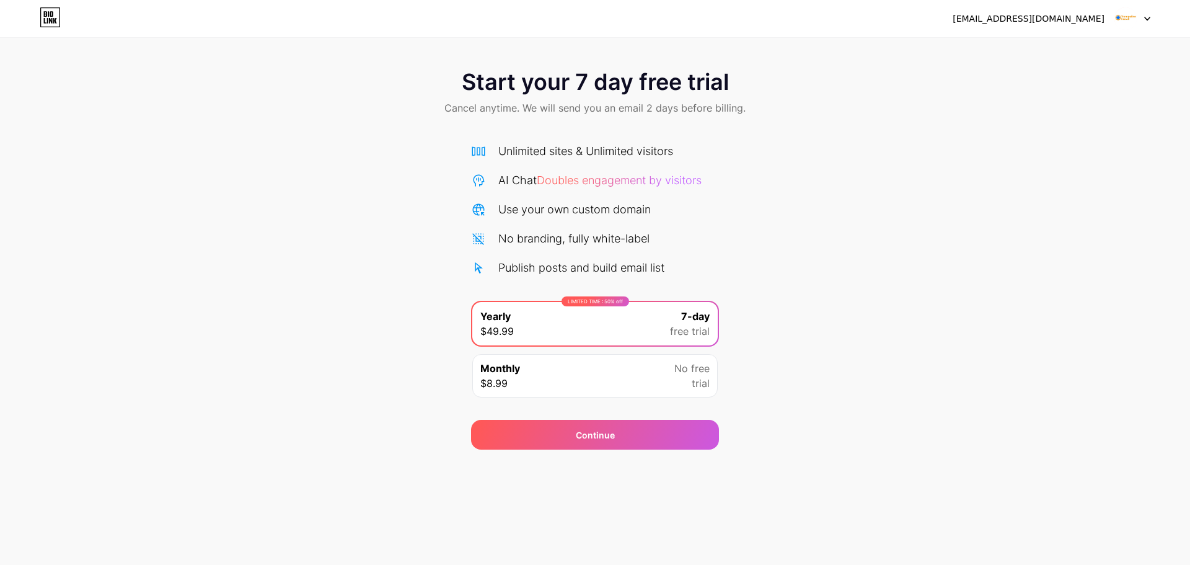
click at [43, 13] on icon at bounding box center [50, 17] width 21 height 20
